Goal: Check status: Check status

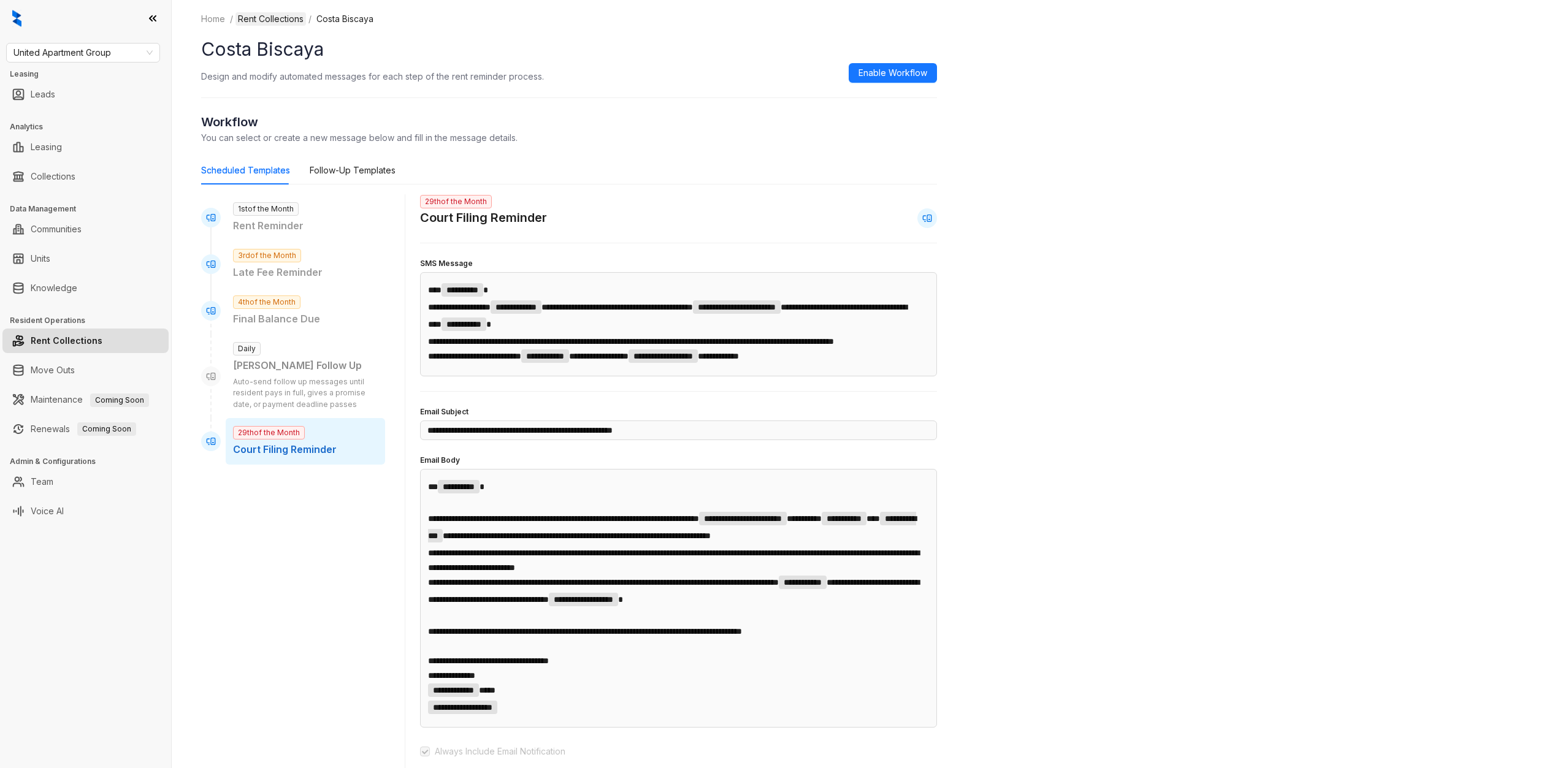
click at [280, 19] on link "Rent Collections" at bounding box center [270, 18] width 70 height 13
click at [290, 19] on link "Rent Collections" at bounding box center [270, 18] width 70 height 13
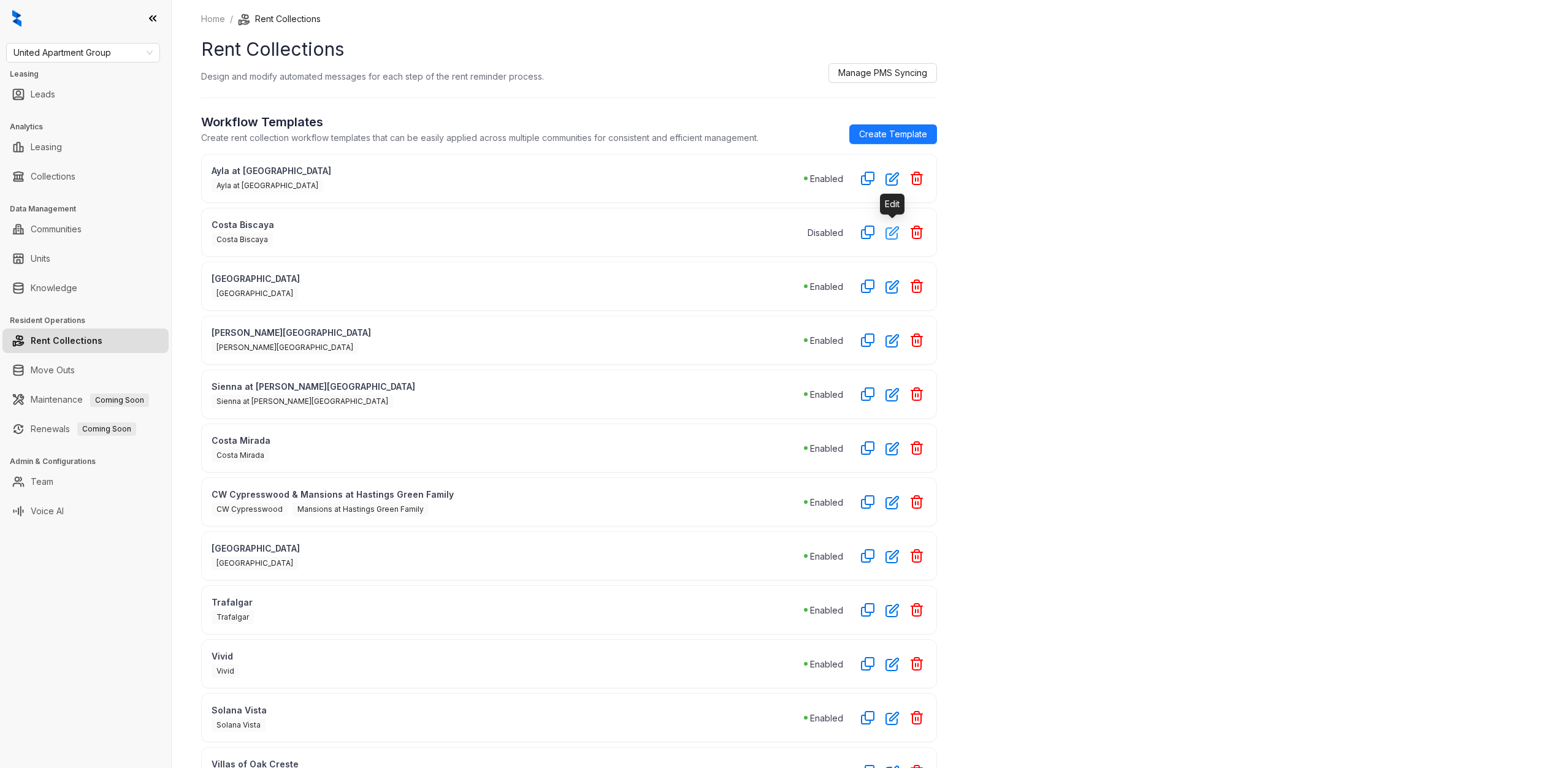
click at [891, 235] on icon "button" at bounding box center [892, 233] width 14 height 14
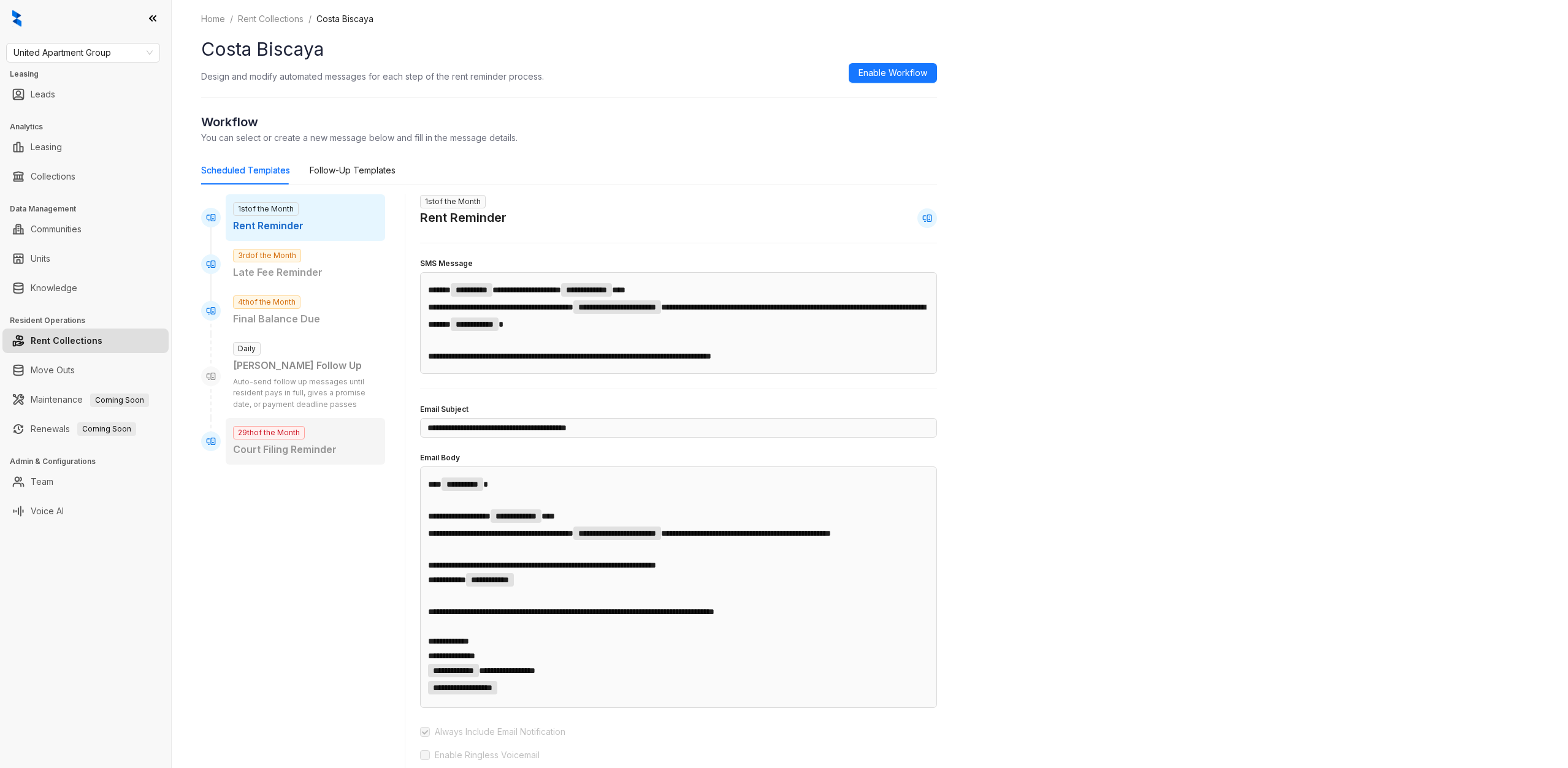
click at [306, 444] on p "Court Filing Reminder" at bounding box center [306, 449] width 144 height 15
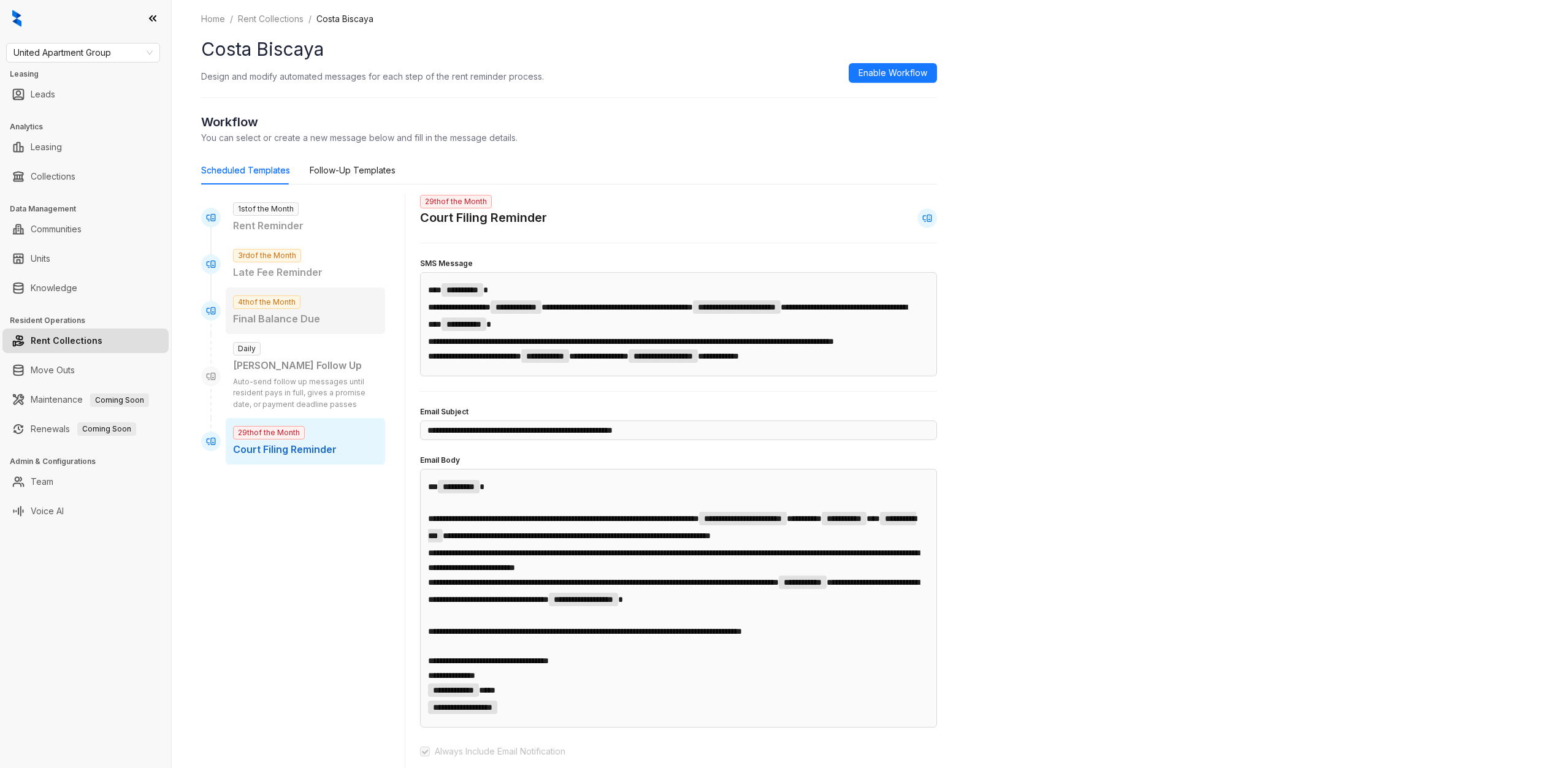
click at [314, 308] on div "4th of the Month Final Balance Due" at bounding box center [305, 311] width 159 height 47
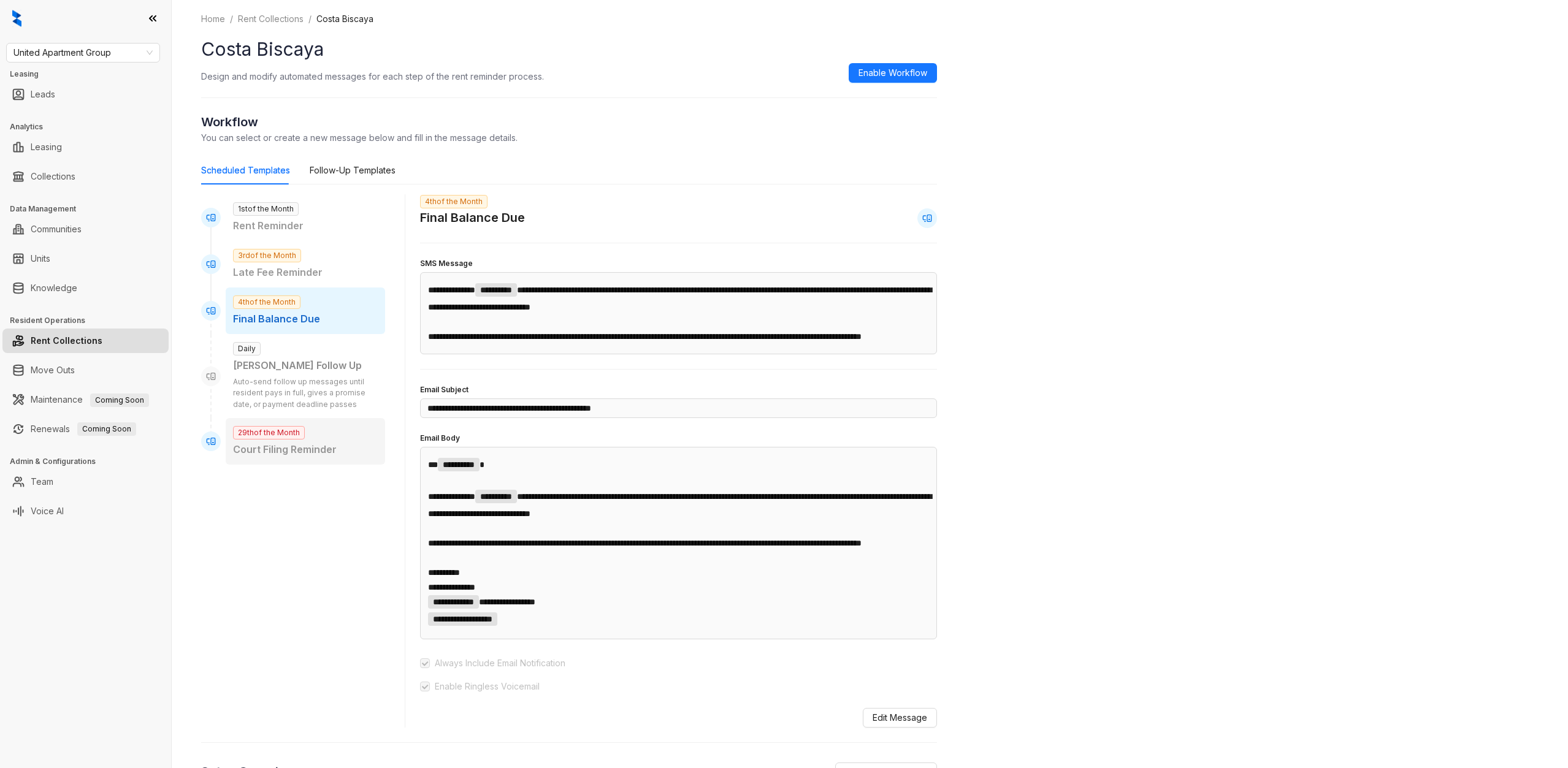
click at [305, 446] on p "Court Filing Reminder" at bounding box center [306, 449] width 144 height 15
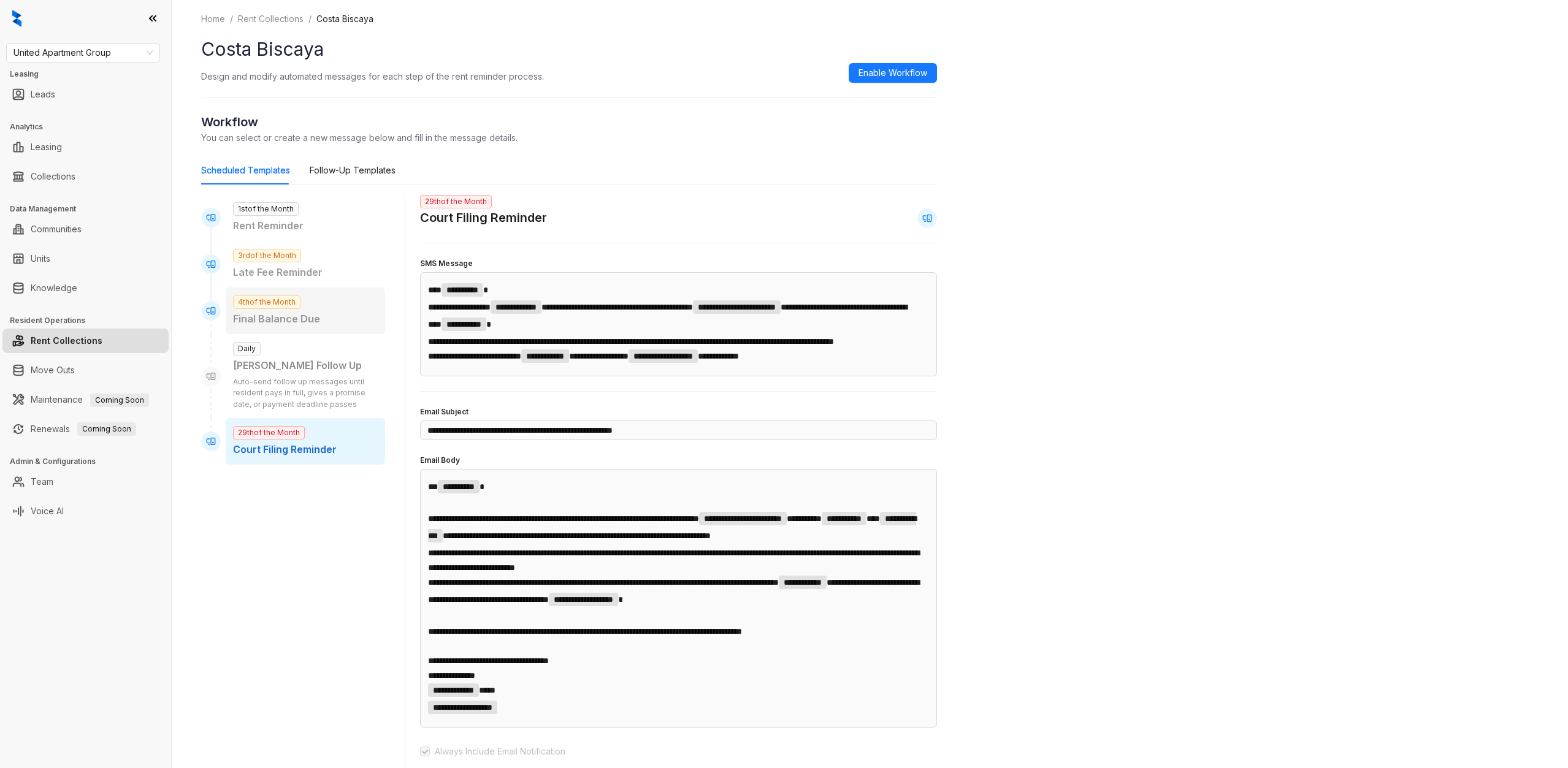
click at [322, 324] on p "Final Balance Due" at bounding box center [306, 319] width 144 height 15
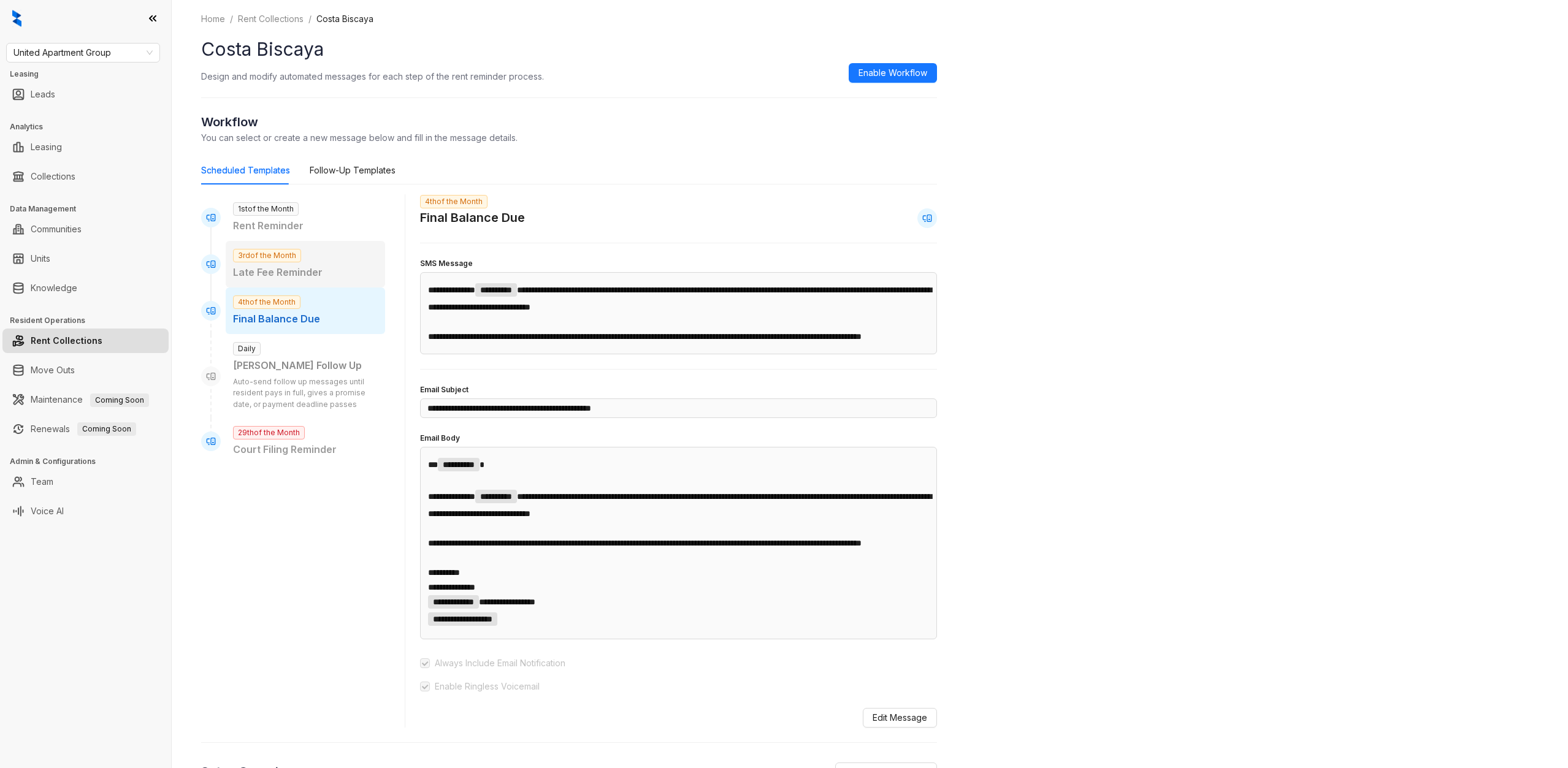
click at [322, 274] on p "Late Fee Reminder" at bounding box center [306, 272] width 144 height 15
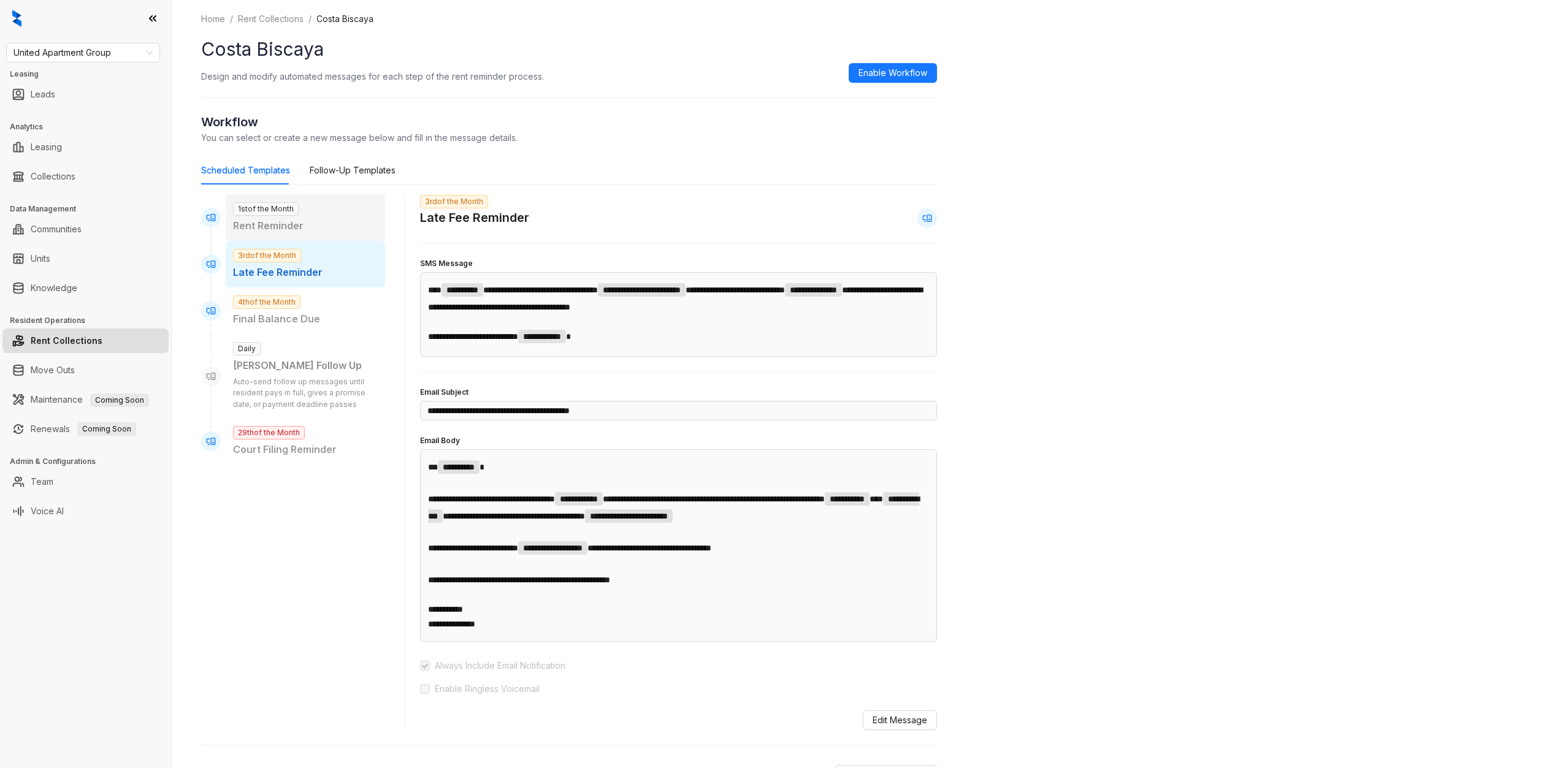
click at [325, 231] on p "Rent Reminder" at bounding box center [306, 225] width 144 height 15
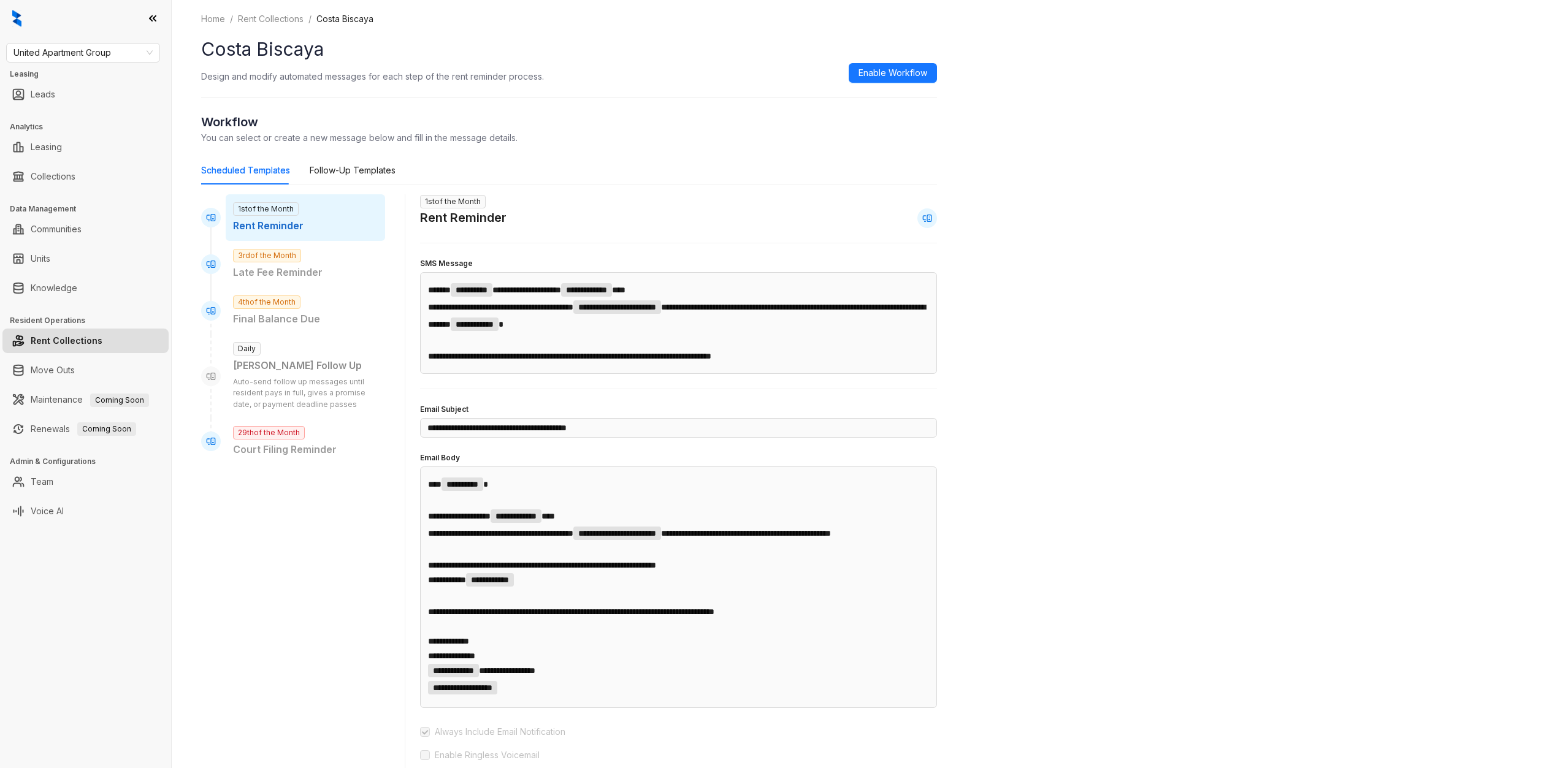
scroll to position [21, 0]
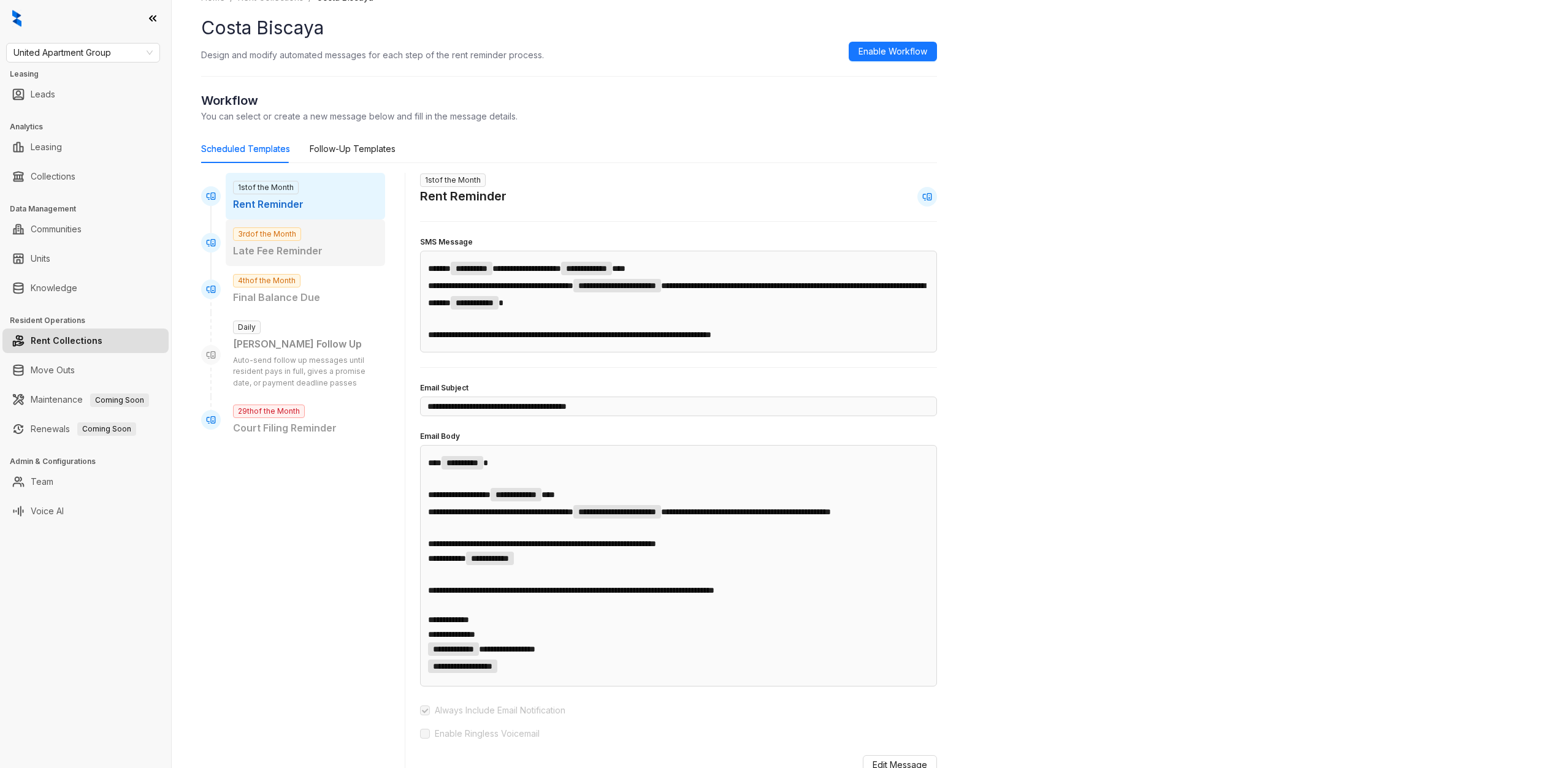
click at [281, 243] on p "Late Fee Reminder" at bounding box center [306, 250] width 144 height 15
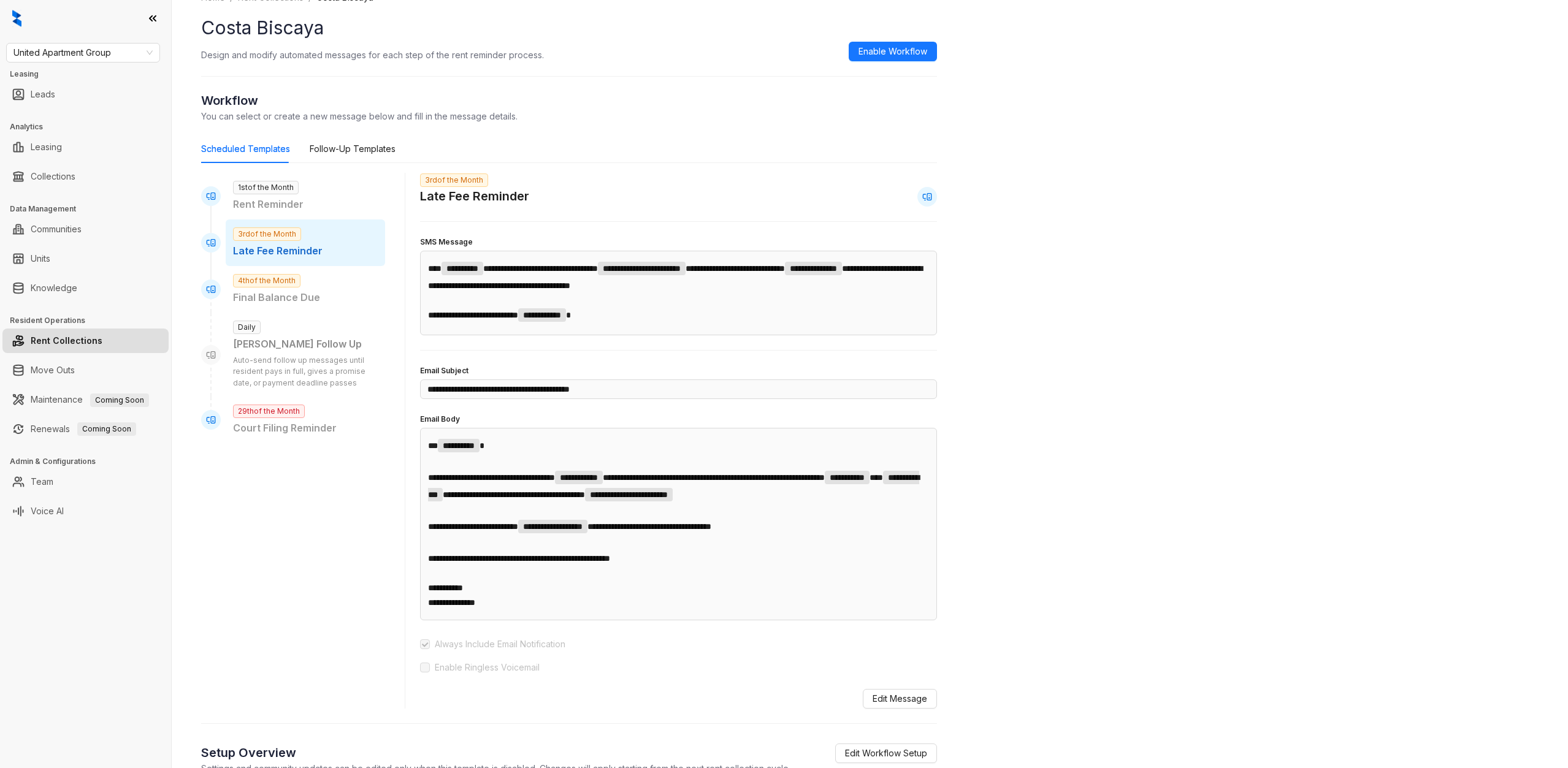
click at [318, 322] on div "Daily [PERSON_NAME] Follow Up Auto-send follow up messages until resident pays …" at bounding box center [305, 354] width 159 height 84
click at [323, 301] on p "Final Balance Due" at bounding box center [306, 297] width 144 height 15
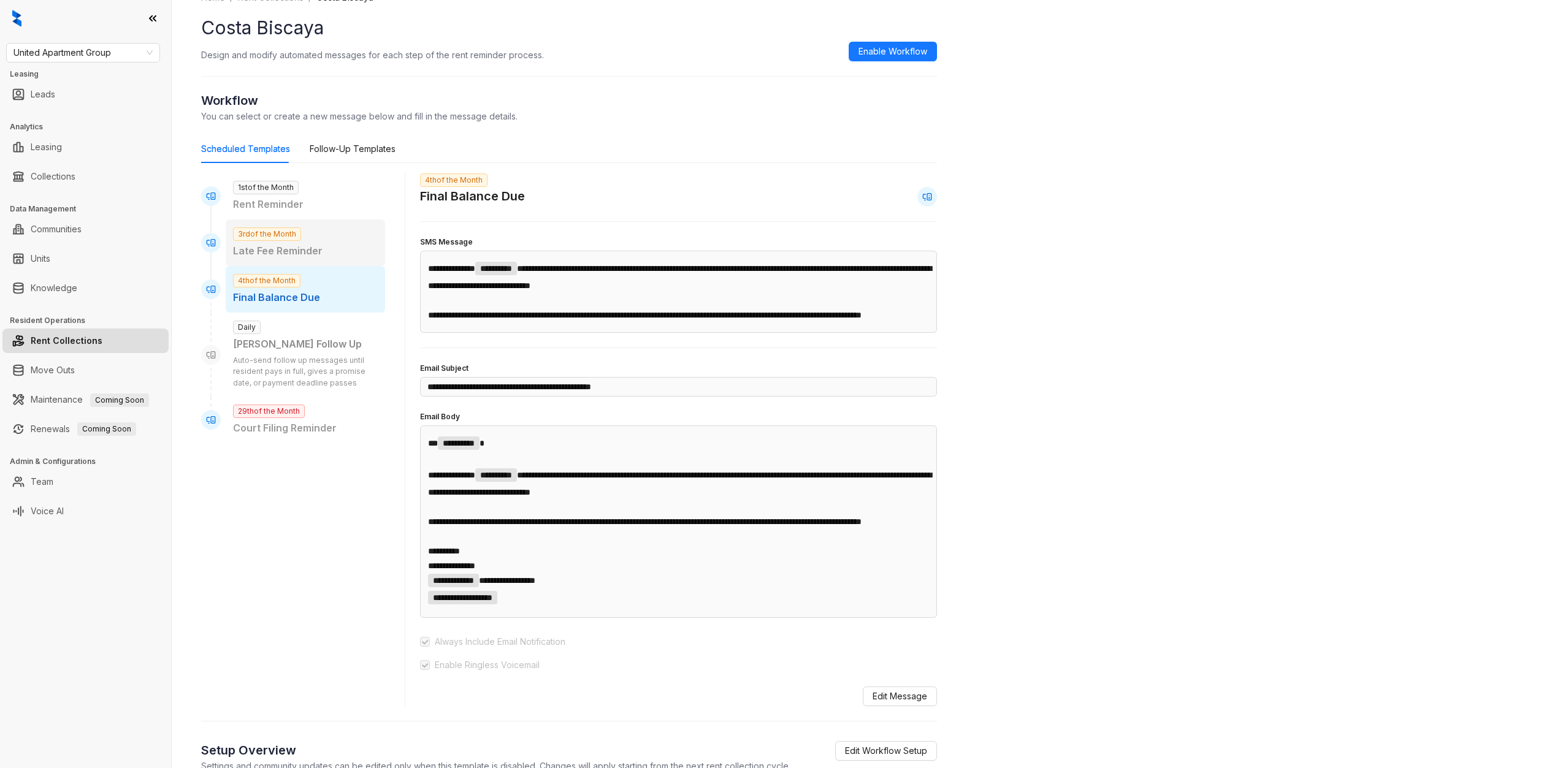
click at [333, 225] on div "3rd of the Month Late Fee Reminder" at bounding box center [305, 242] width 159 height 47
type input "**********"
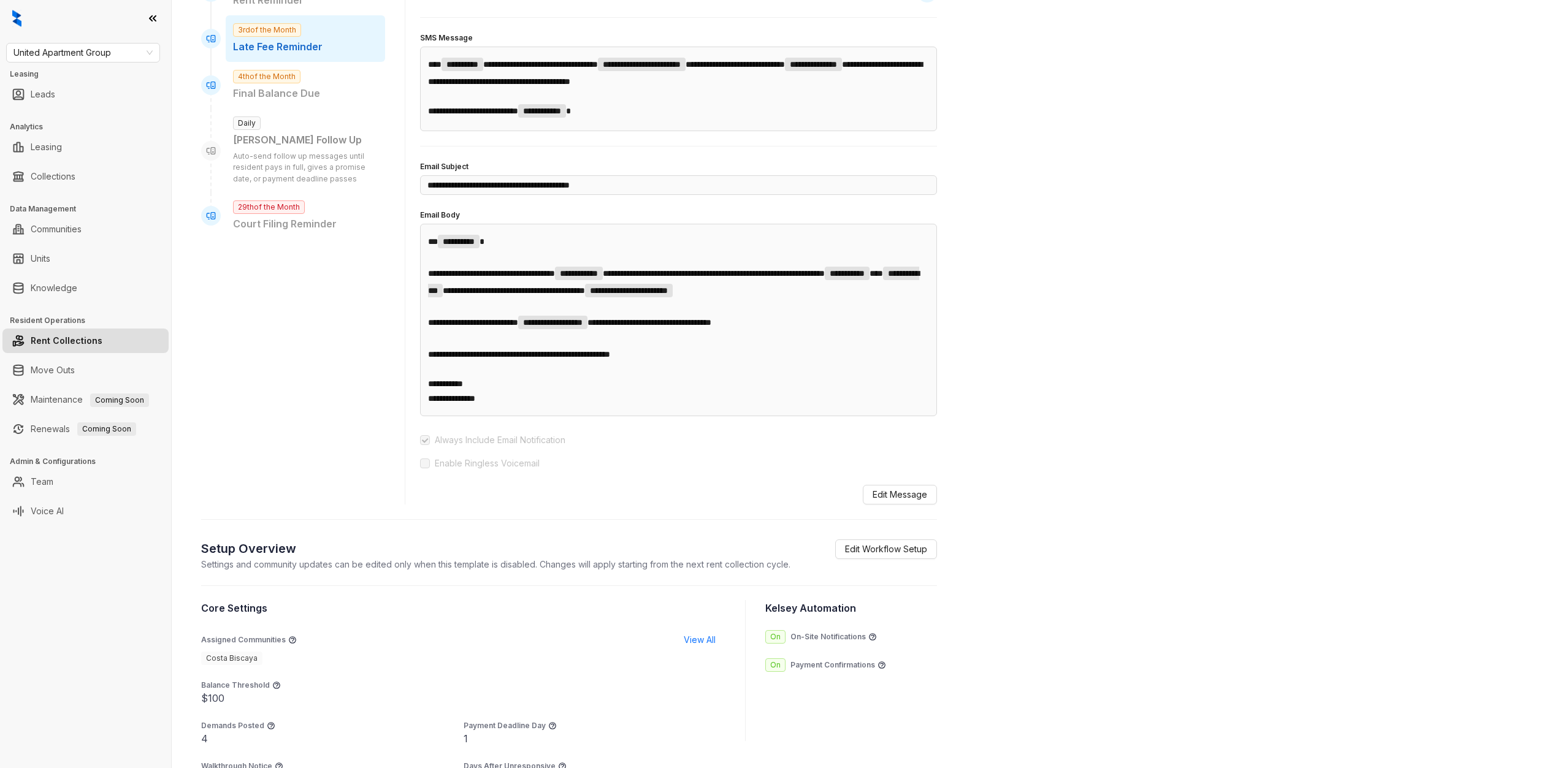
scroll to position [0, 0]
